Goal: Find specific page/section: Find specific page/section

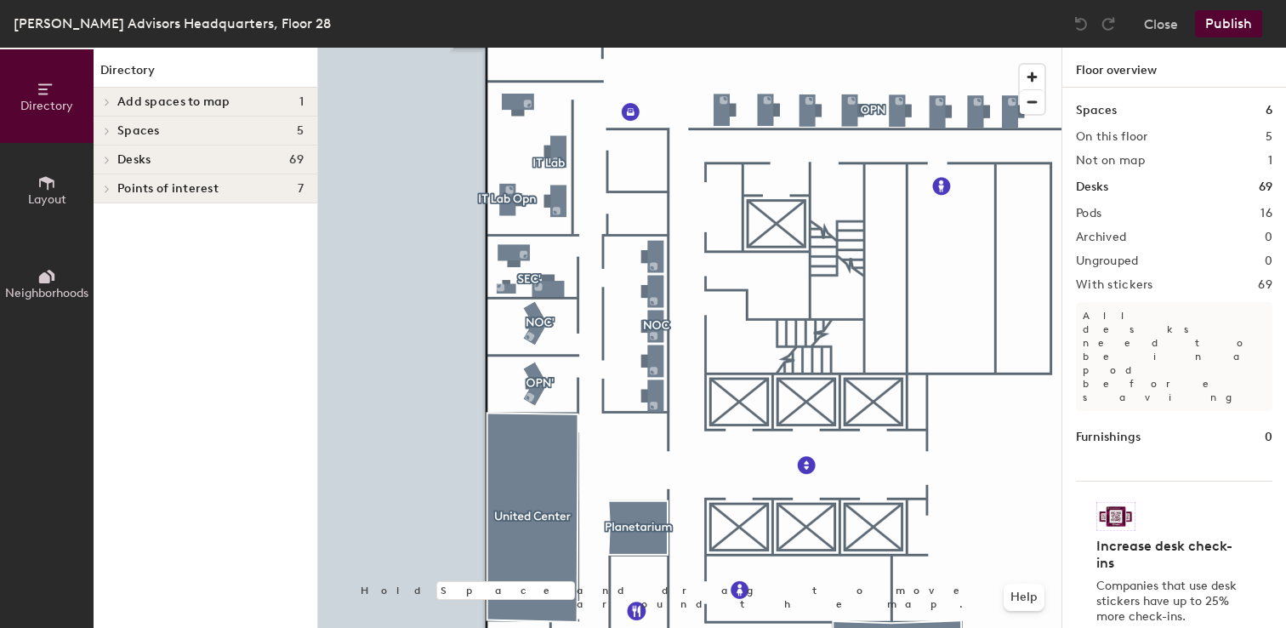
click at [516, 48] on div at bounding box center [690, 48] width 744 height 0
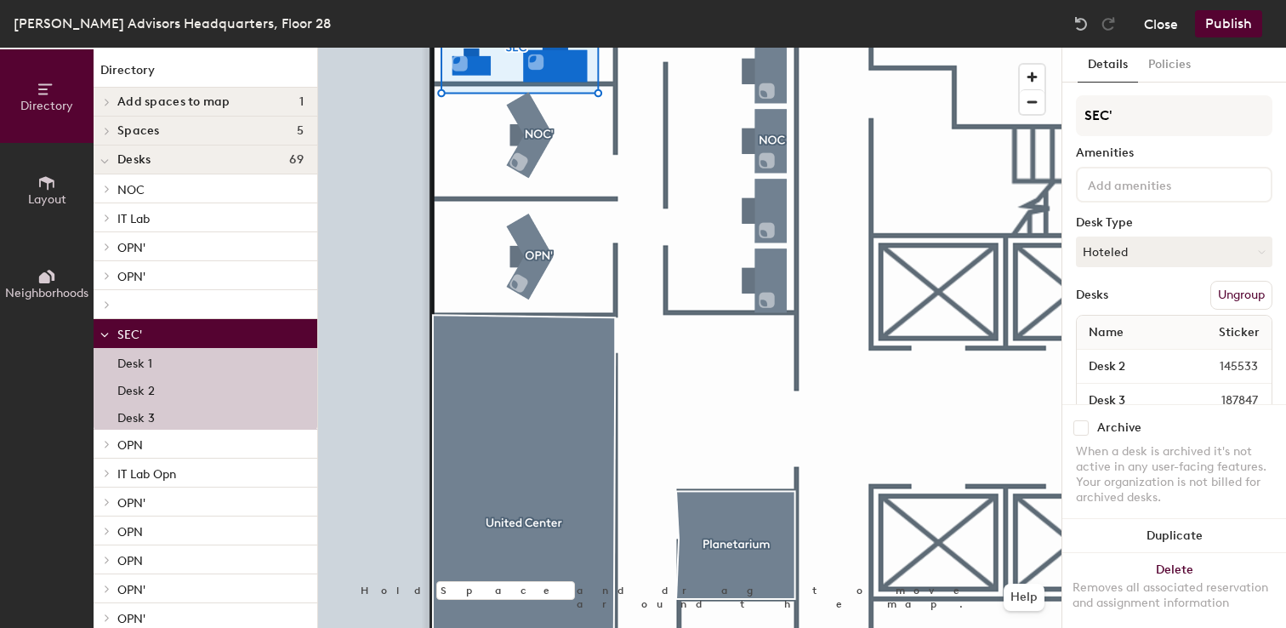
click at [1165, 22] on button "Close" at bounding box center [1161, 23] width 34 height 27
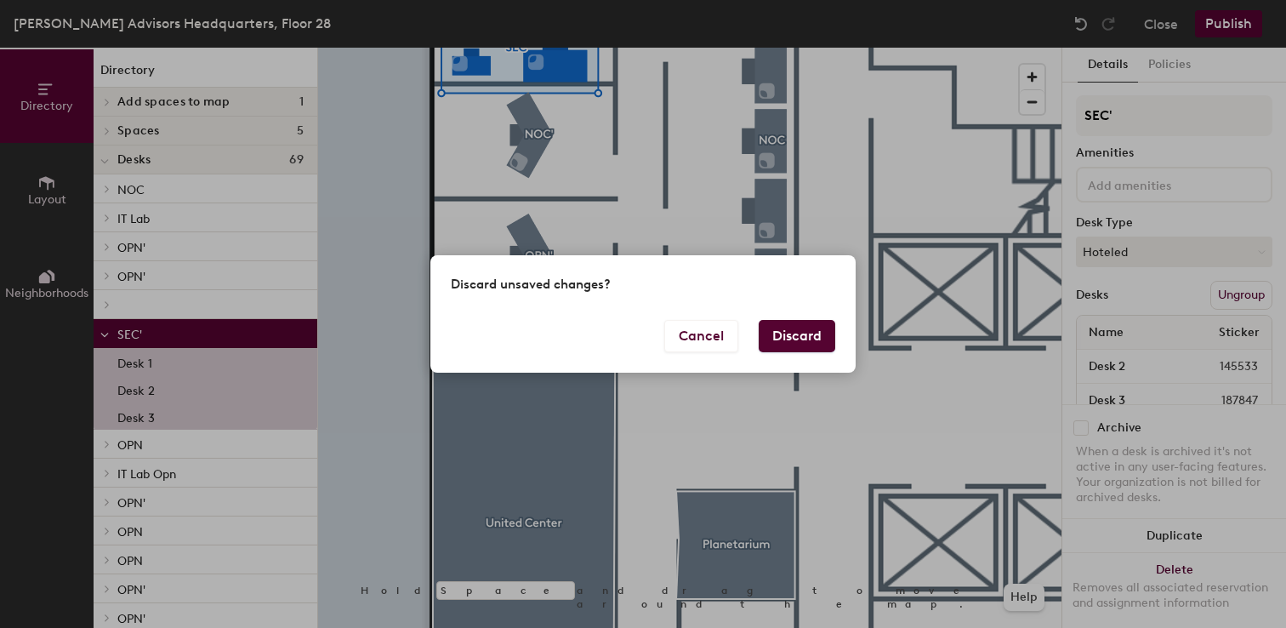
click at [803, 325] on button "Discard" at bounding box center [797, 336] width 77 height 32
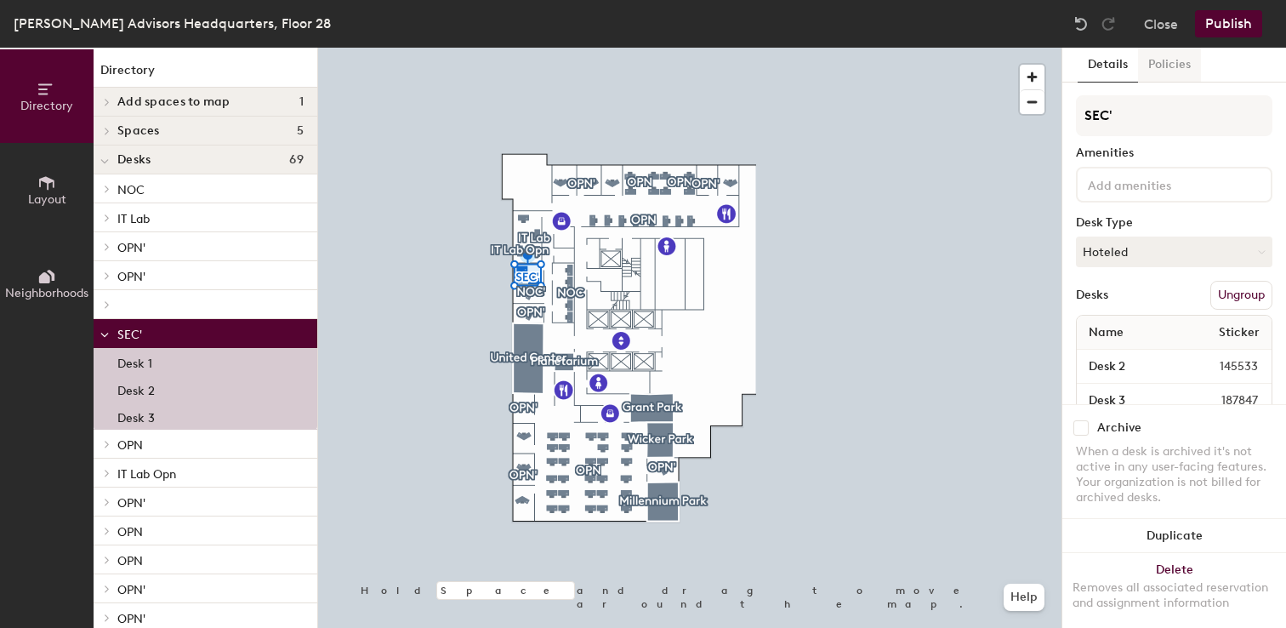
click at [1171, 69] on button "Policies" at bounding box center [1169, 65] width 63 height 35
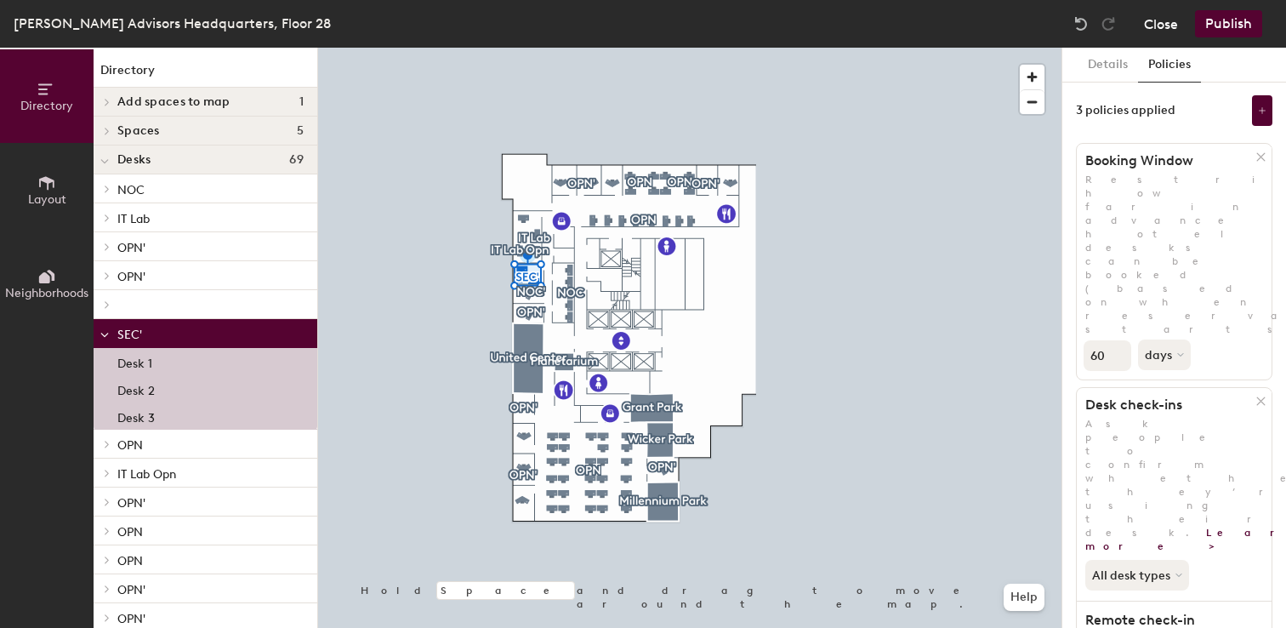
click at [1169, 19] on button "Close" at bounding box center [1161, 23] width 34 height 27
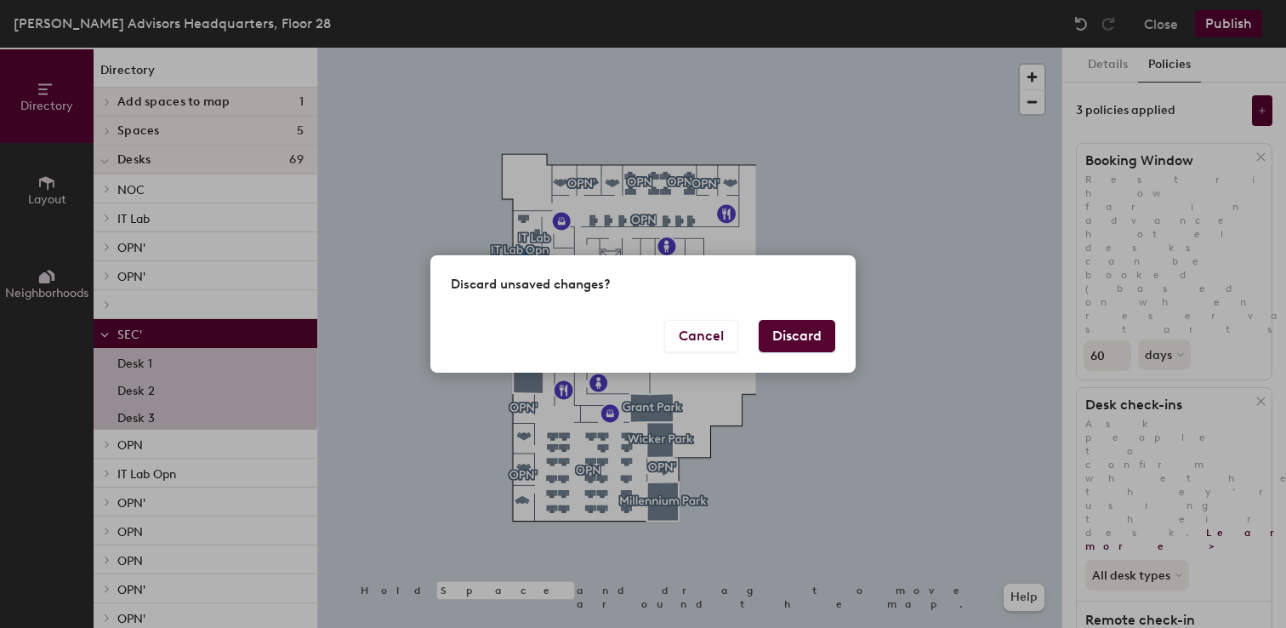
click at [783, 332] on button "Discard" at bounding box center [797, 336] width 77 height 32
